Goal: Information Seeking & Learning: Learn about a topic

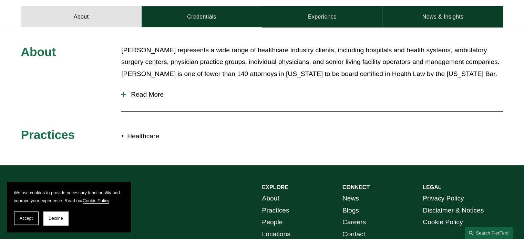
scroll to position [302, 0]
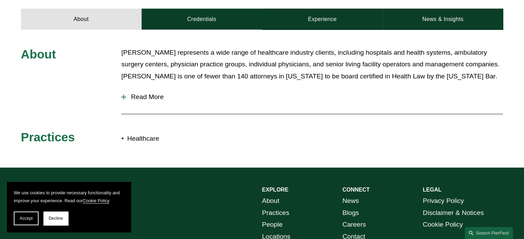
click at [157, 93] on span "Read More" at bounding box center [314, 97] width 377 height 8
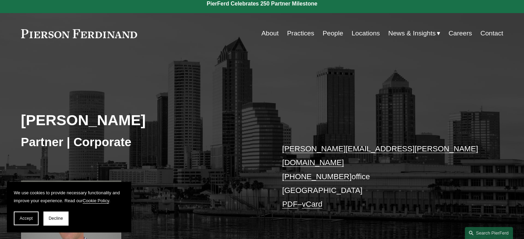
scroll to position [0, 0]
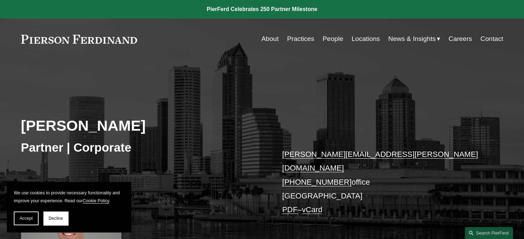
click at [331, 38] on link "People" at bounding box center [333, 38] width 21 height 13
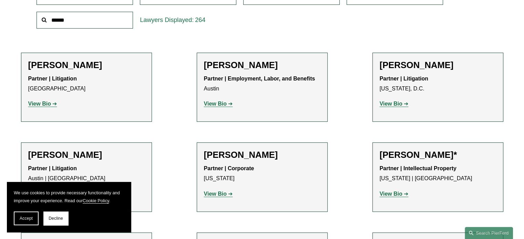
scroll to position [249, 0]
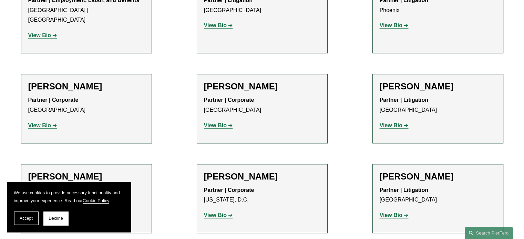
scroll to position [8331, 0]
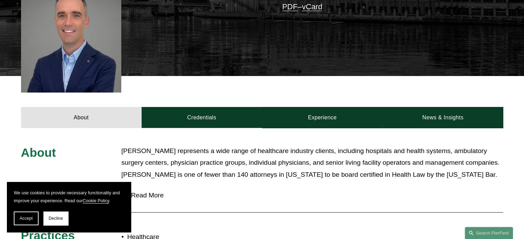
scroll to position [256, 0]
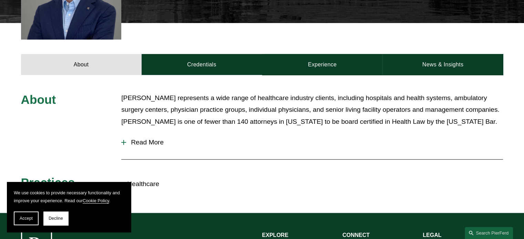
click at [156, 139] on span "Read More" at bounding box center [314, 143] width 377 height 8
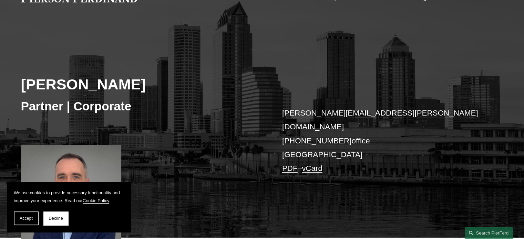
scroll to position [0, 0]
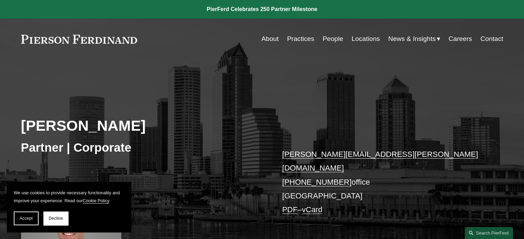
click at [270, 35] on link "About" at bounding box center [270, 38] width 17 height 13
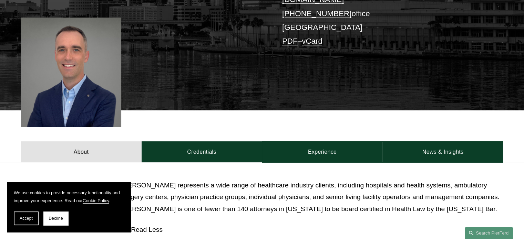
scroll to position [182, 0]
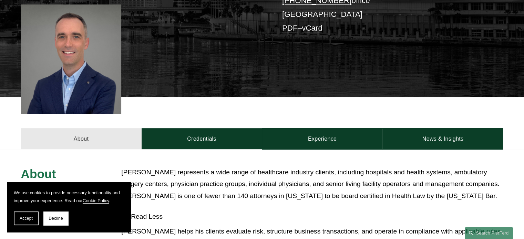
click at [80, 131] on link "About" at bounding box center [81, 139] width 121 height 21
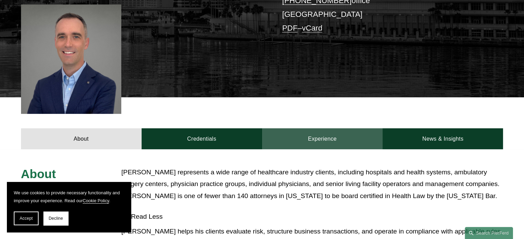
click at [328, 132] on link "Experience" at bounding box center [322, 139] width 121 height 21
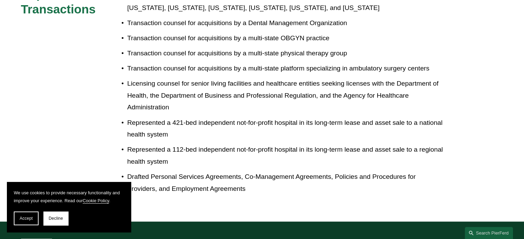
scroll to position [424, 0]
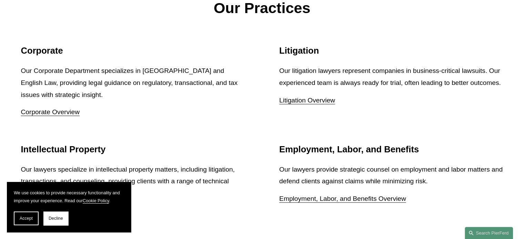
scroll to position [877, 0]
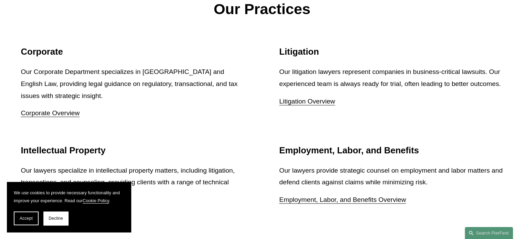
click at [47, 114] on link "Corporate Overview" at bounding box center [50, 113] width 59 height 7
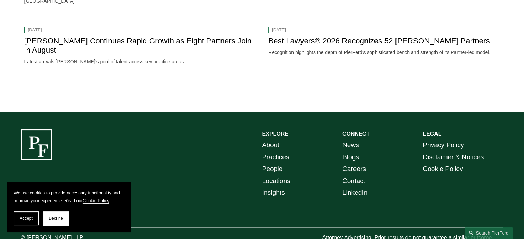
scroll to position [1071, 0]
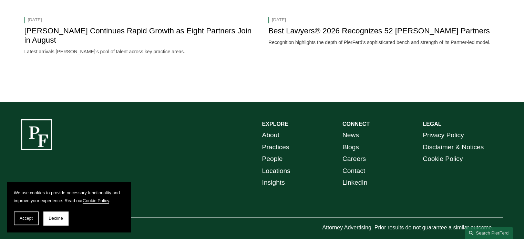
click at [273, 177] on link "Insights" at bounding box center [273, 183] width 23 height 12
click at [349, 130] on link "News" at bounding box center [350, 136] width 17 height 12
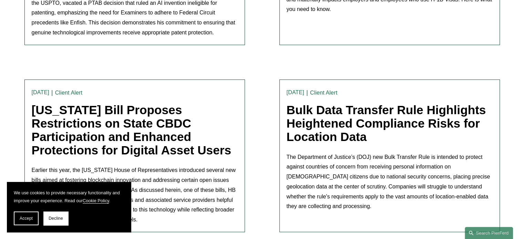
scroll to position [412, 0]
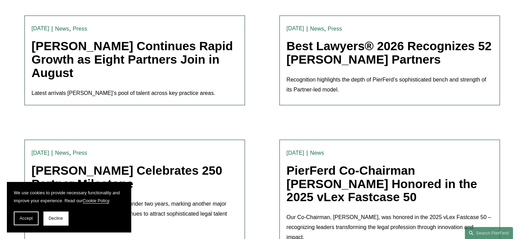
scroll to position [369, 0]
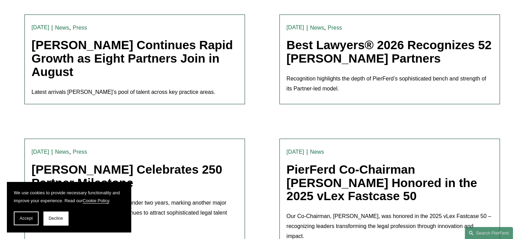
click at [90, 51] on link "Pierson Ferdinand Continues Rapid Growth as Eight Partners Join in August" at bounding box center [133, 58] width 202 height 40
